Goal: Task Accomplishment & Management: Use online tool/utility

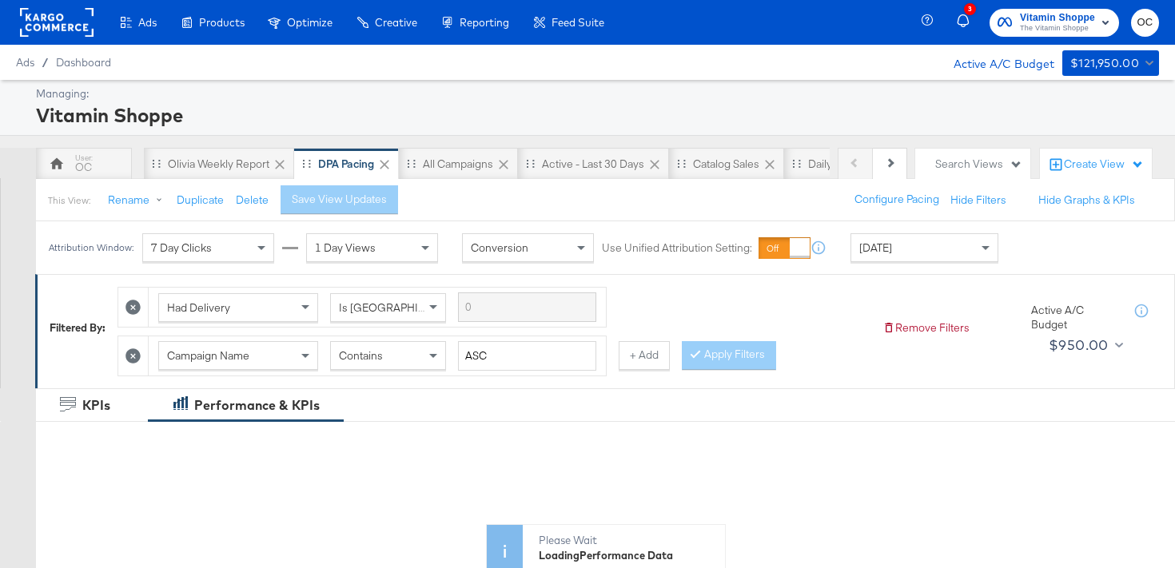
click at [86, 32] on rect at bounding box center [57, 22] width 74 height 29
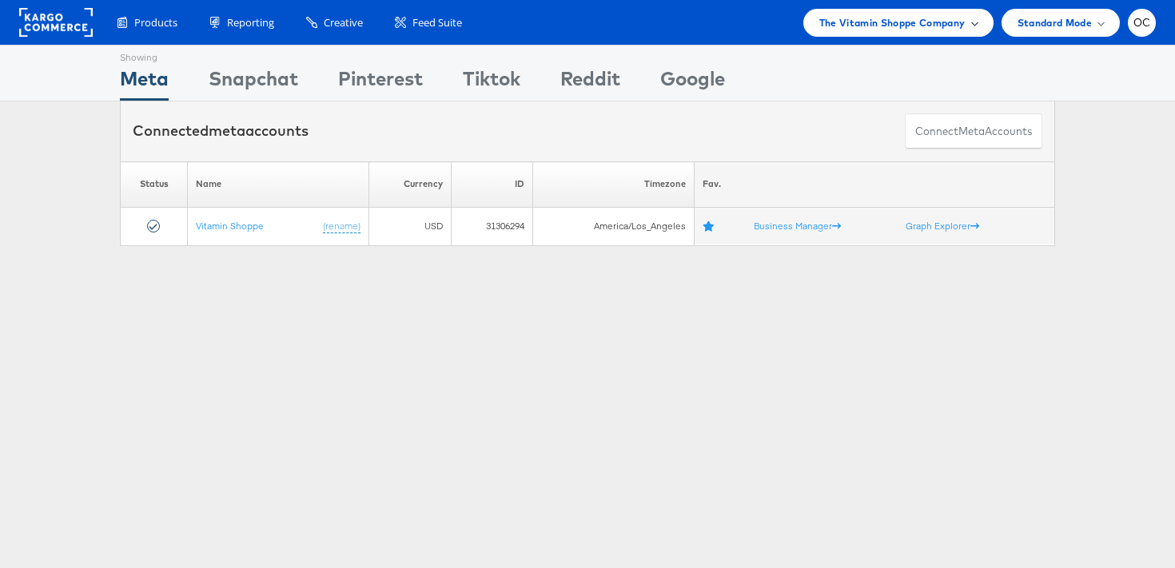
click at [938, 26] on span "The Vitamin Shoppe Company" at bounding box center [892, 22] width 146 height 17
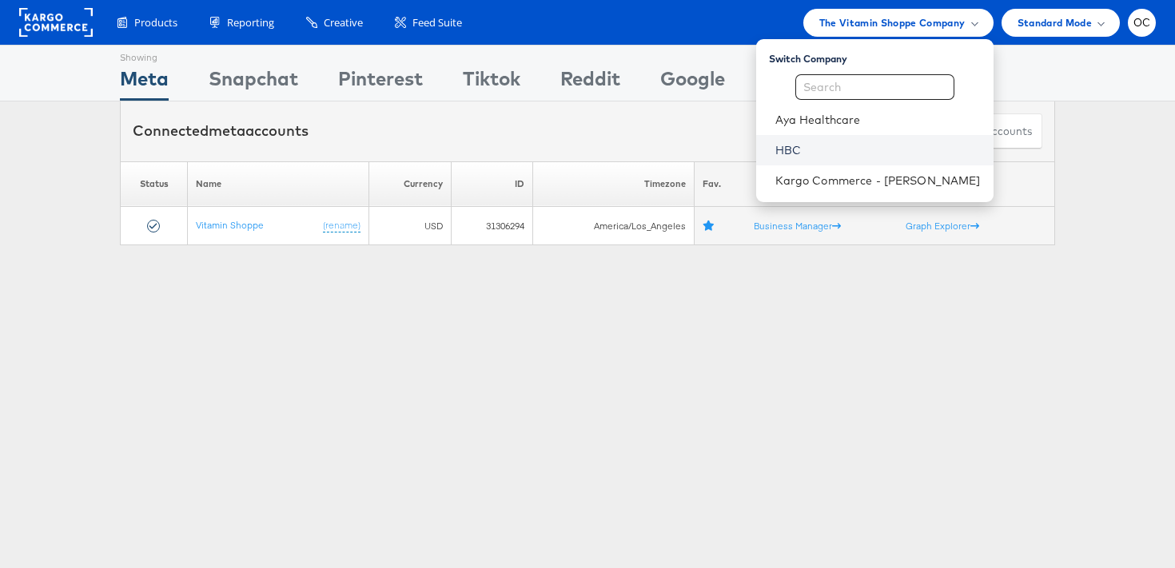
click at [835, 148] on link "HBC" at bounding box center [877, 150] width 205 height 16
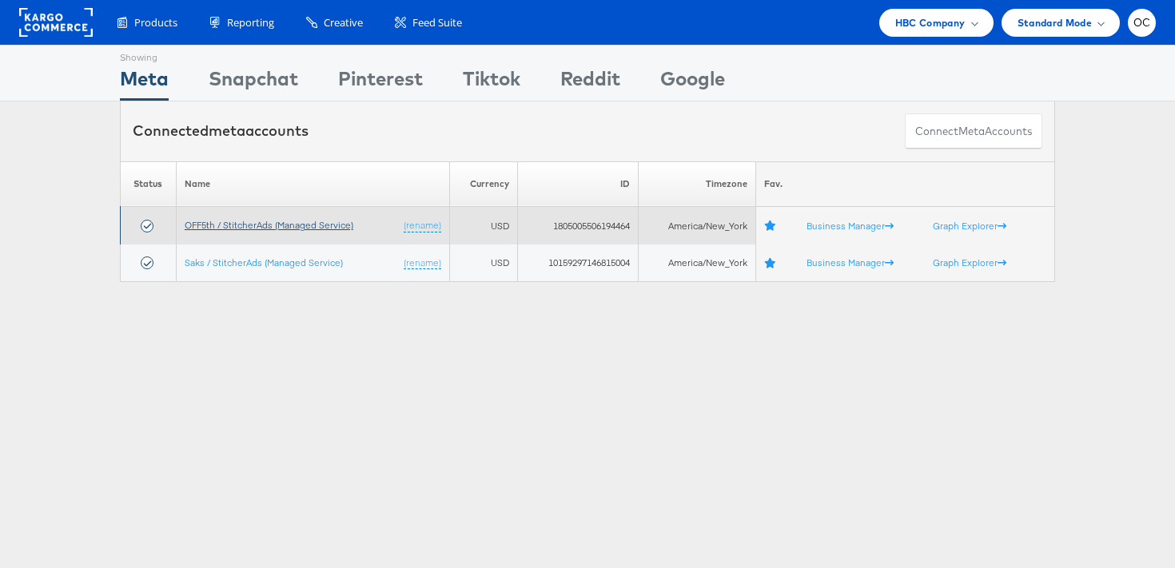
click at [267, 228] on link "OFF5th / StitcherAds (Managed Service)" at bounding box center [269, 225] width 169 height 12
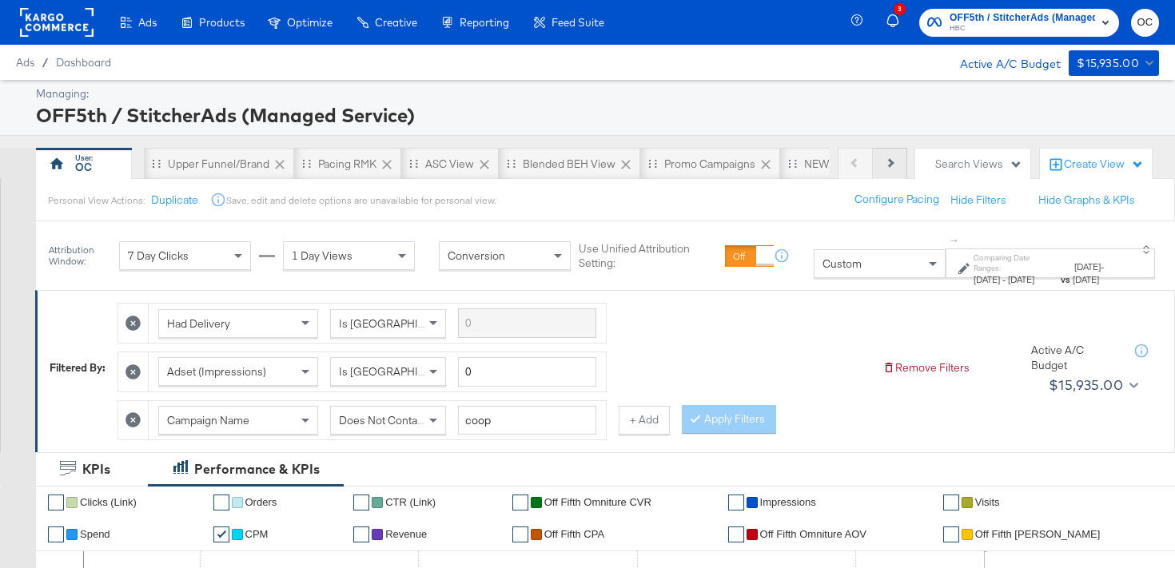
click at [891, 155] on button "Next" at bounding box center [890, 164] width 34 height 32
click at [886, 162] on icon at bounding box center [889, 162] width 9 height 9
click at [709, 159] on div "NEW O5 L3D Report" at bounding box center [700, 164] width 101 height 15
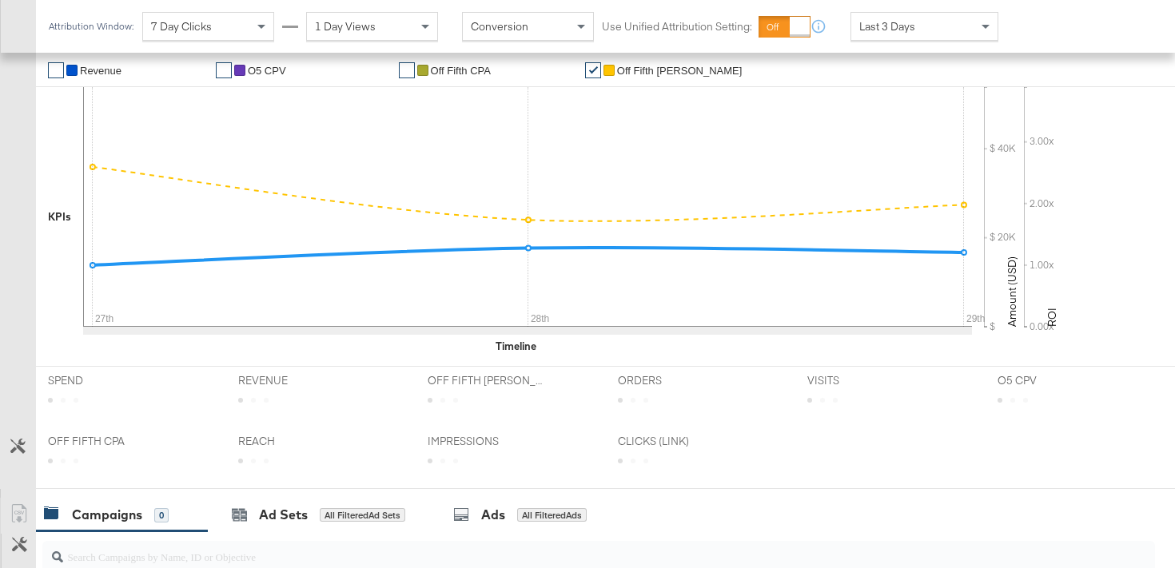
scroll to position [470, 0]
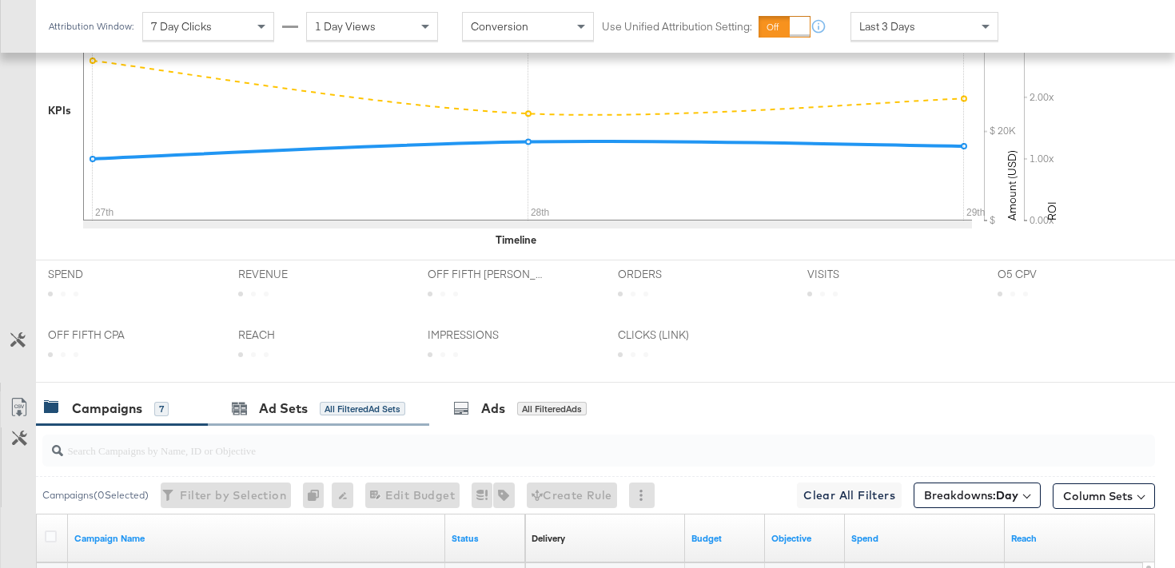
click at [309, 423] on div "Ad Sets All Filtered Ad Sets" at bounding box center [318, 409] width 221 height 34
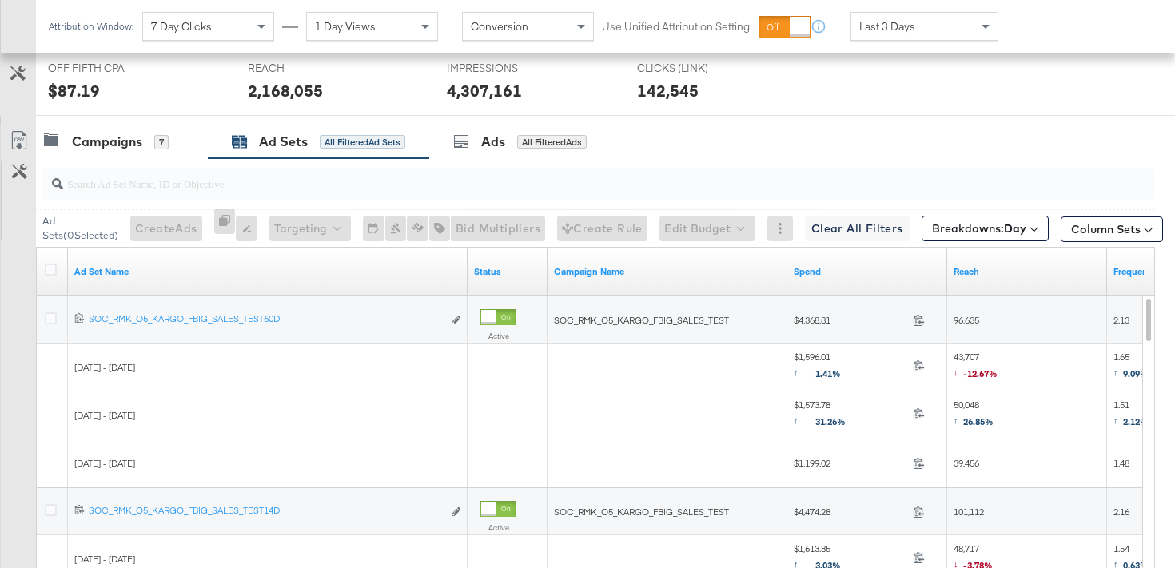
scroll to position [723, 0]
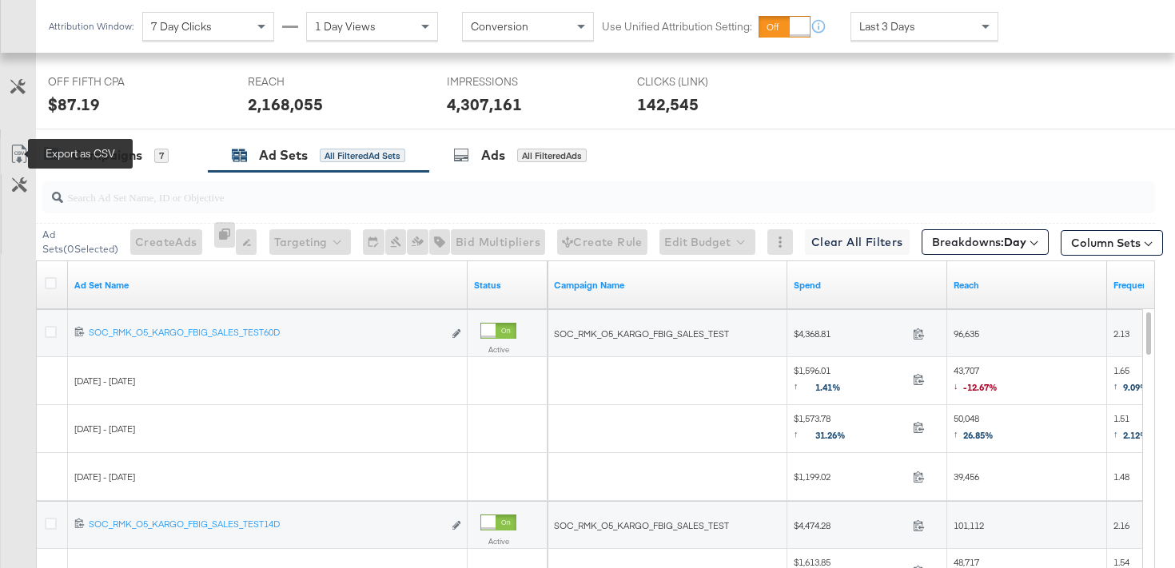
click at [14, 159] on icon at bounding box center [19, 154] width 19 height 19
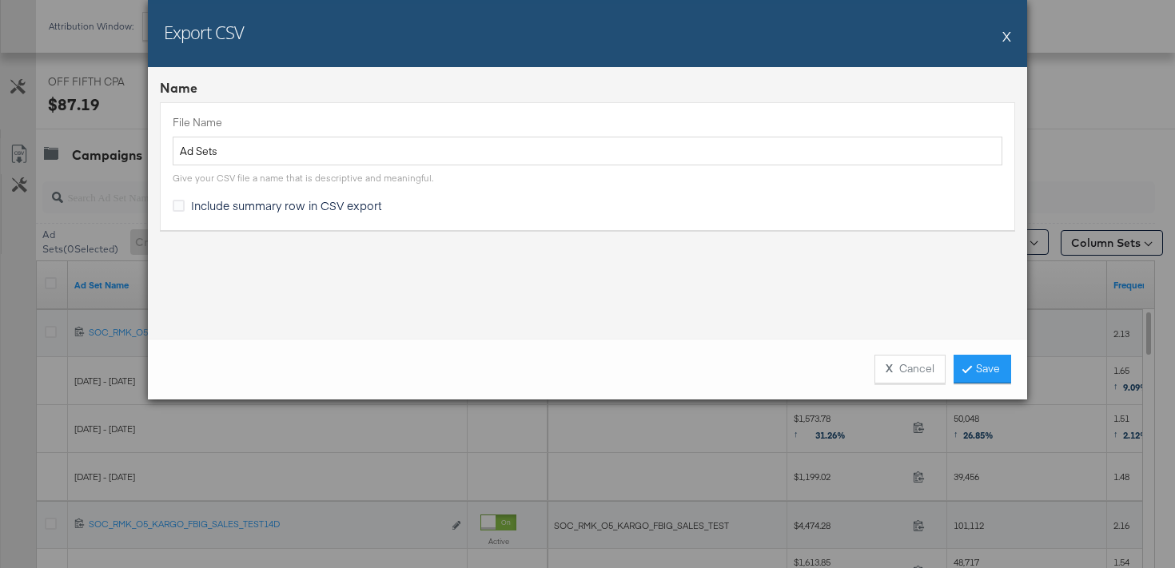
click at [1014, 365] on div "X Cancel Save" at bounding box center [587, 369] width 879 height 61
click at [982, 366] on link "Save" at bounding box center [983, 369] width 58 height 29
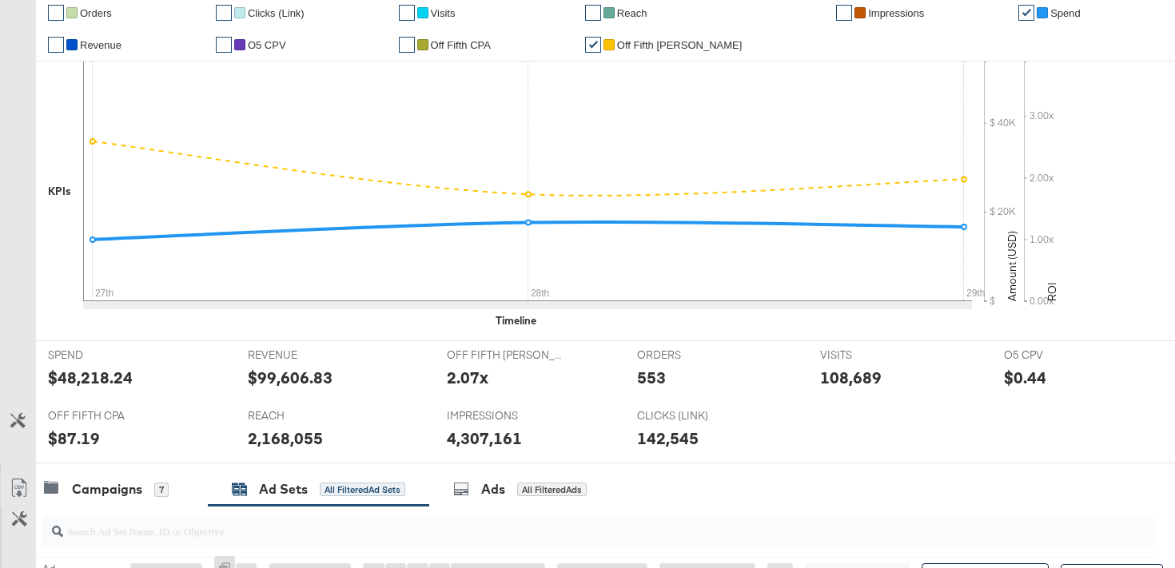
scroll to position [0, 0]
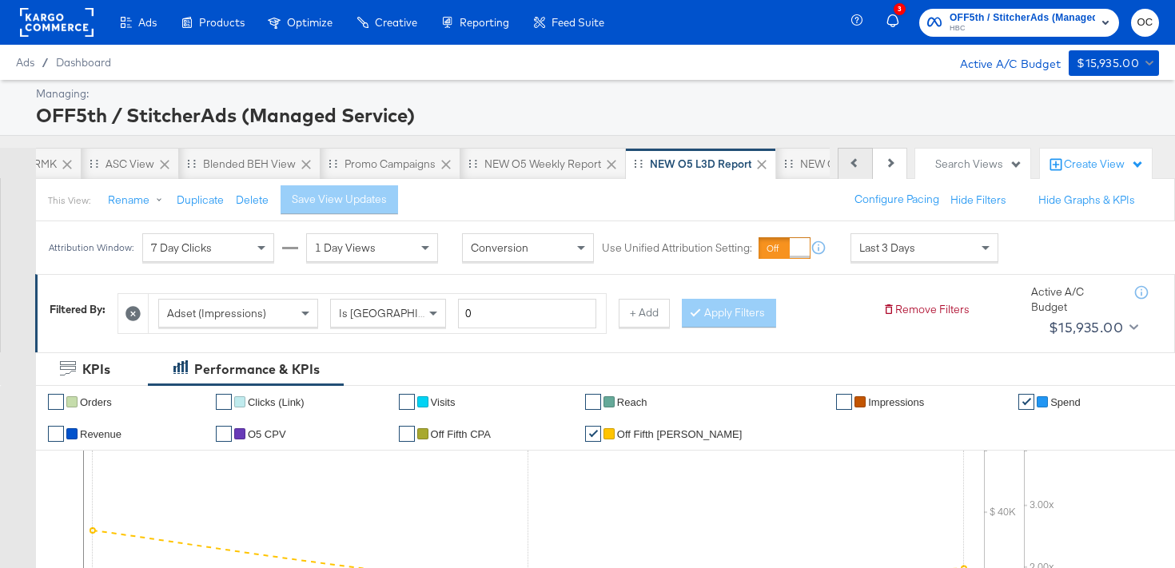
click at [860, 163] on button "Previous" at bounding box center [855, 164] width 35 height 32
click at [123, 161] on div "OC" at bounding box center [84, 164] width 96 height 32
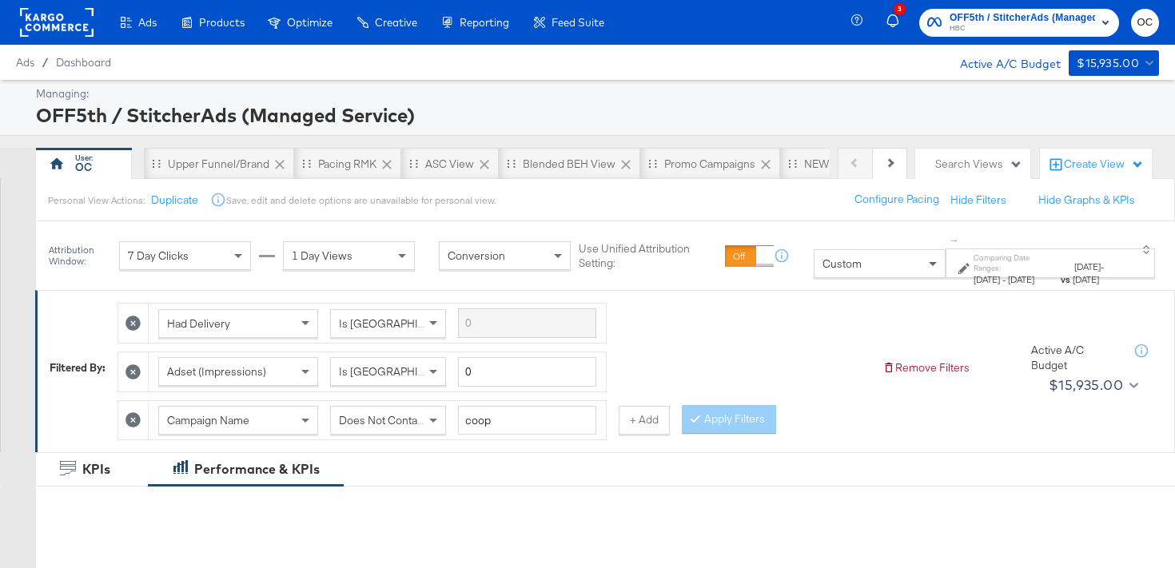
click at [925, 257] on span at bounding box center [935, 263] width 20 height 27
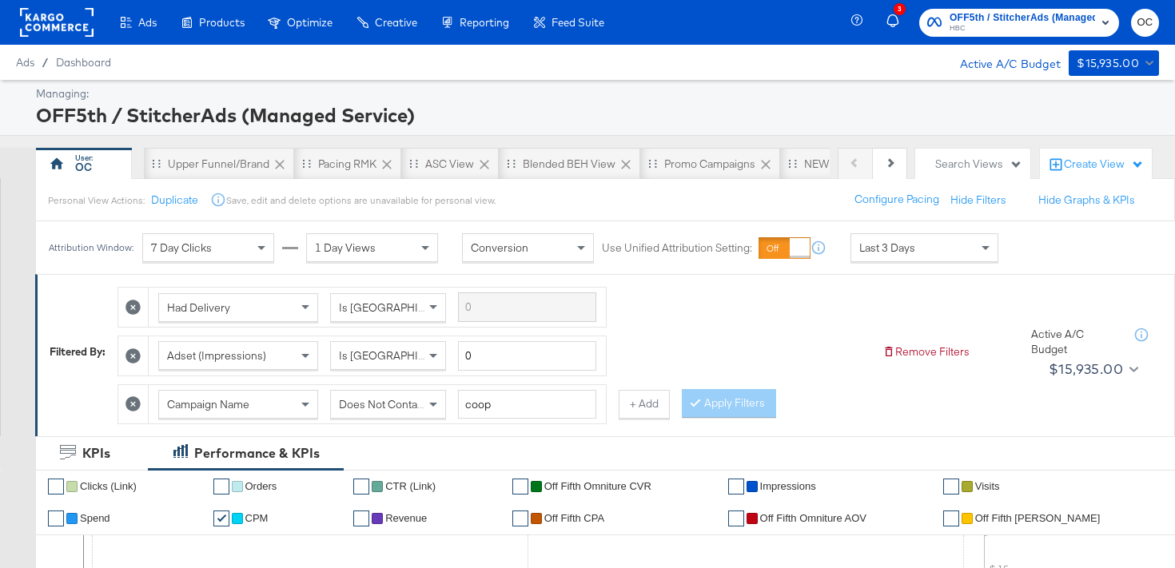
click at [647, 390] on div "+ Add" at bounding box center [644, 404] width 51 height 29
click at [652, 398] on button "+ Add" at bounding box center [644, 404] width 51 height 29
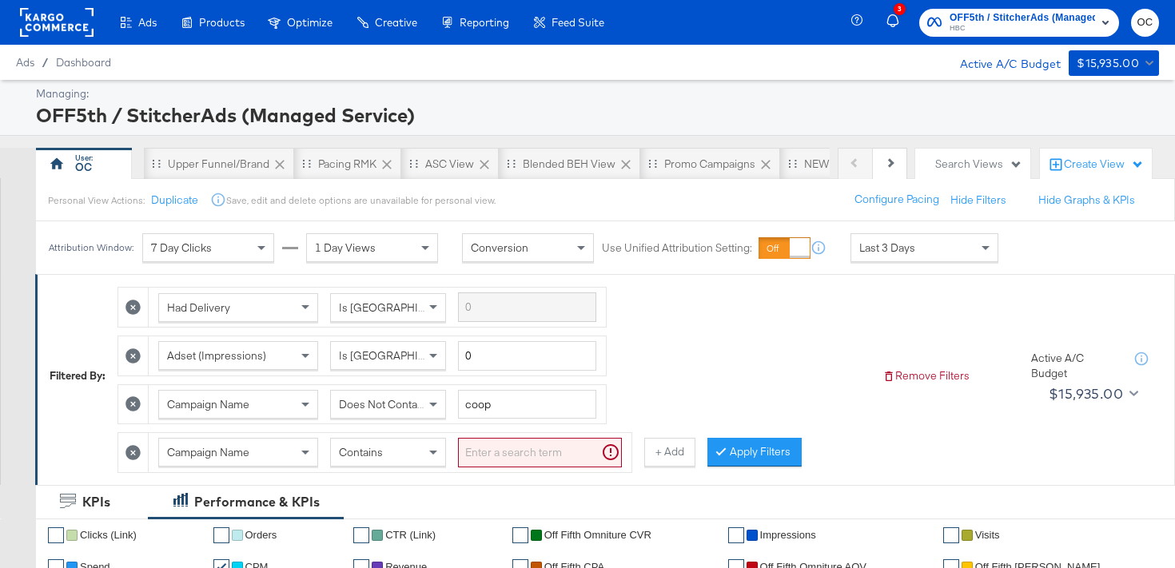
click at [391, 445] on div "Contains" at bounding box center [388, 452] width 114 height 27
click at [526, 451] on input "search" at bounding box center [540, 453] width 164 height 30
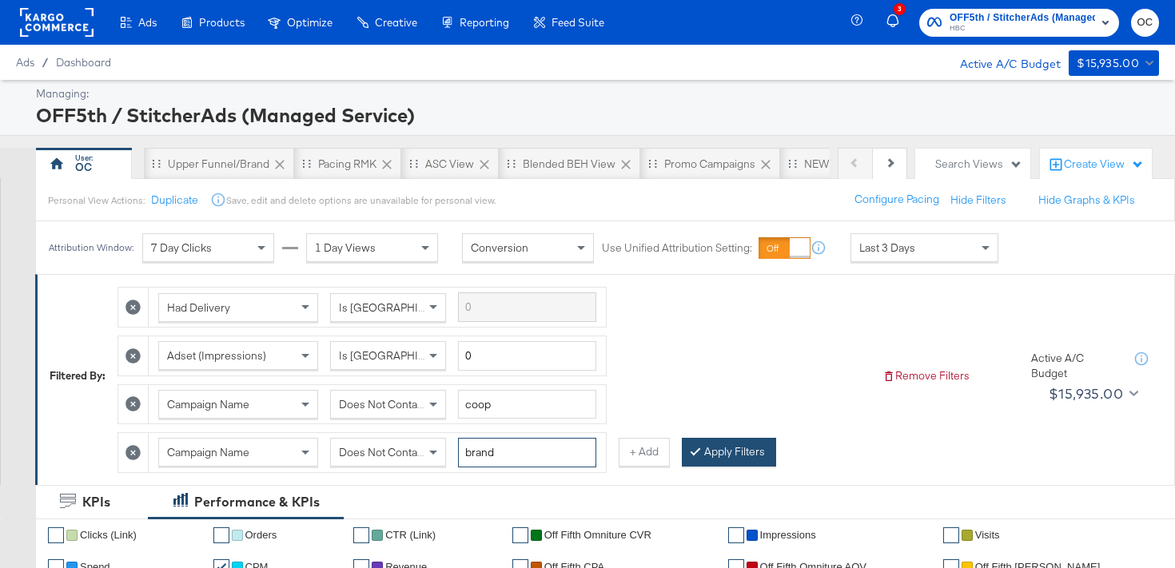
type input "brand"
click at [713, 460] on button "Apply Filters" at bounding box center [729, 452] width 94 height 29
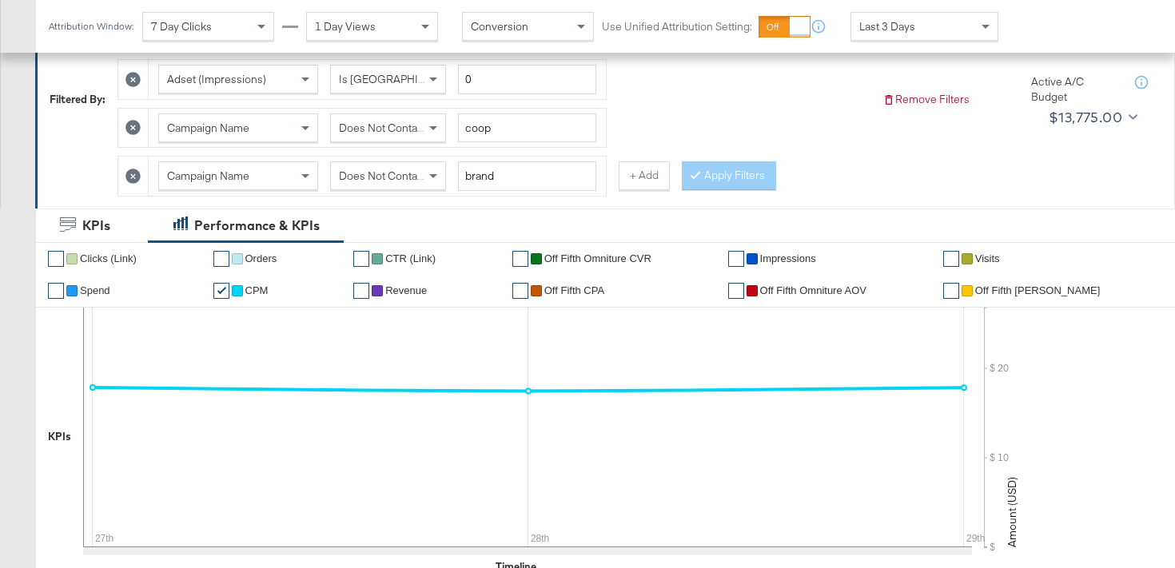
scroll to position [274, 0]
